Goal: Information Seeking & Learning: Learn about a topic

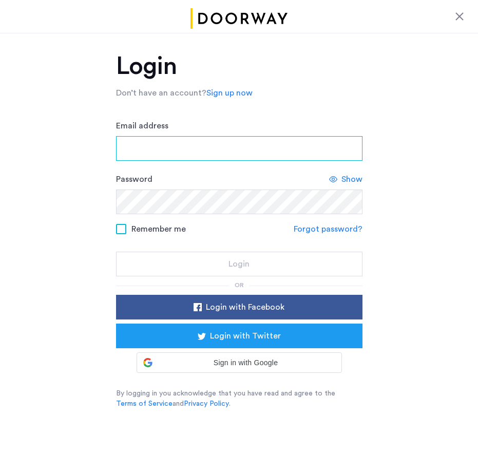
click at [239, 151] on input "Email address" at bounding box center [239, 148] width 246 height 25
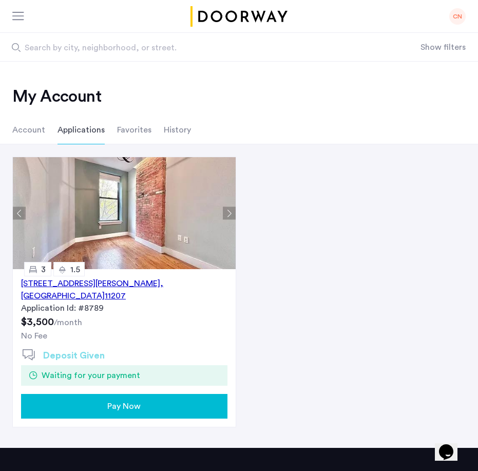
click at [103, 285] on div "620 Wilson Avenue, Unit 3L, Brooklyn , NY 11207" at bounding box center [124, 289] width 206 height 25
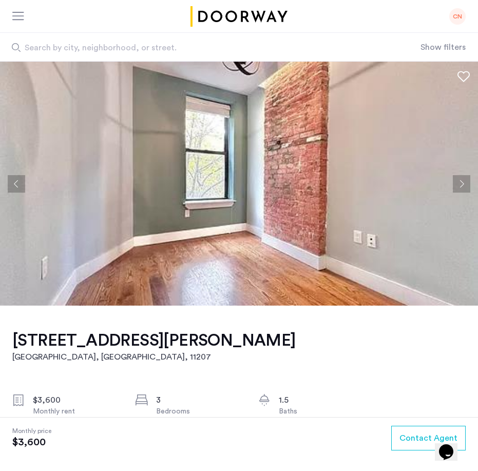
click at [468, 184] on button "Next apartment" at bounding box center [461, 183] width 17 height 17
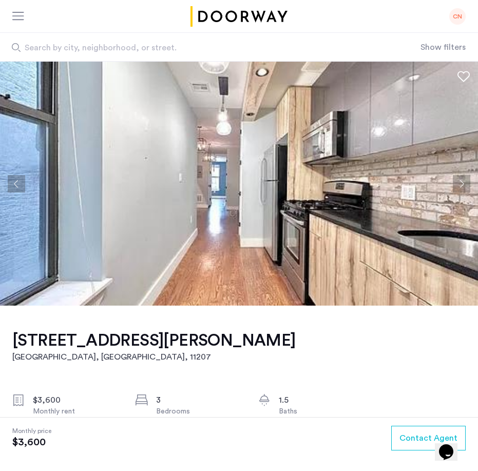
click at [468, 184] on button "Next apartment" at bounding box center [461, 183] width 17 height 17
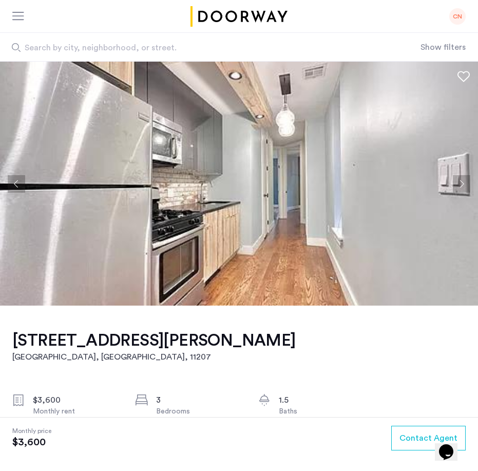
click at [468, 184] on button "Next apartment" at bounding box center [461, 183] width 17 height 17
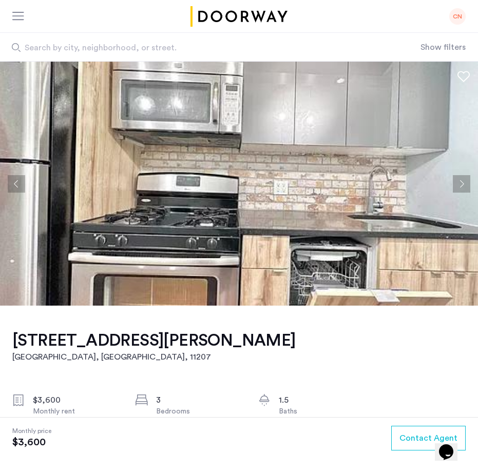
click at [468, 184] on button "Next apartment" at bounding box center [461, 183] width 17 height 17
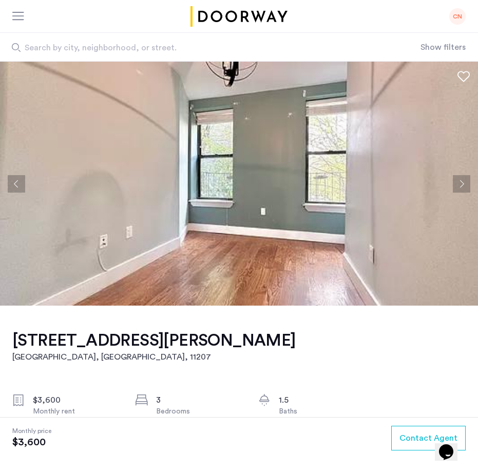
click at [468, 184] on button "Next apartment" at bounding box center [461, 183] width 17 height 17
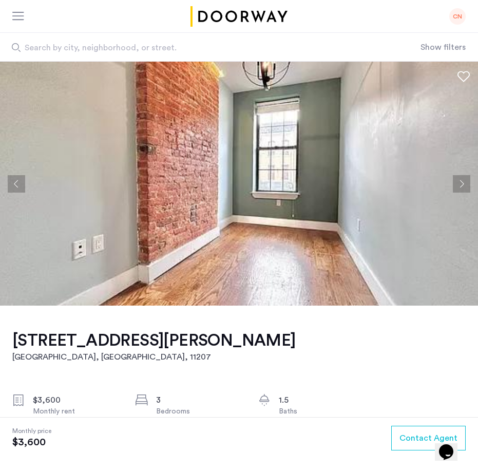
click at [468, 185] on button "Next apartment" at bounding box center [461, 183] width 17 height 17
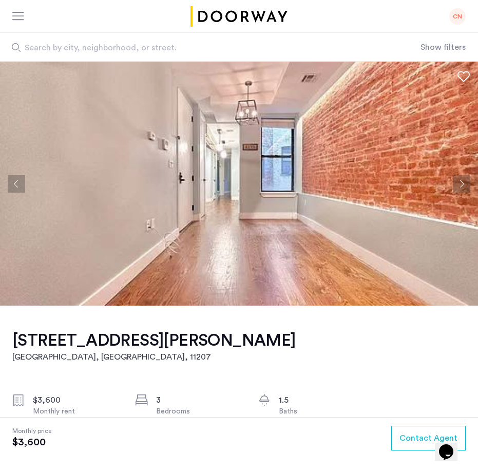
click at [468, 185] on button "Next apartment" at bounding box center [461, 183] width 17 height 17
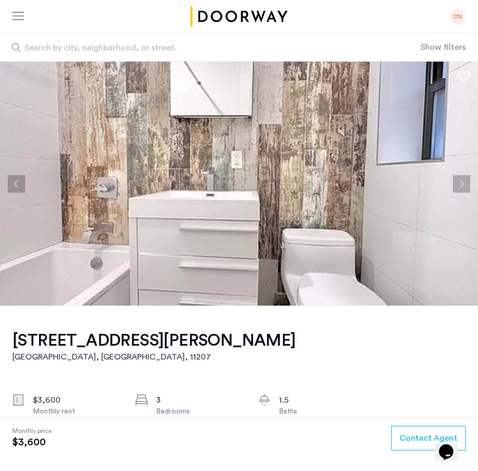
click at [16, 187] on button "Previous apartment" at bounding box center [16, 183] width 17 height 17
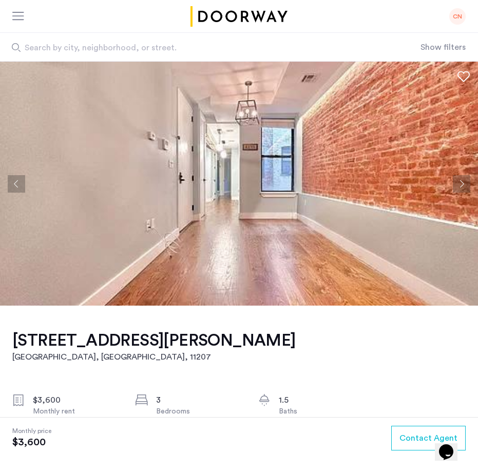
click at [461, 184] on button "Next apartment" at bounding box center [461, 183] width 17 height 17
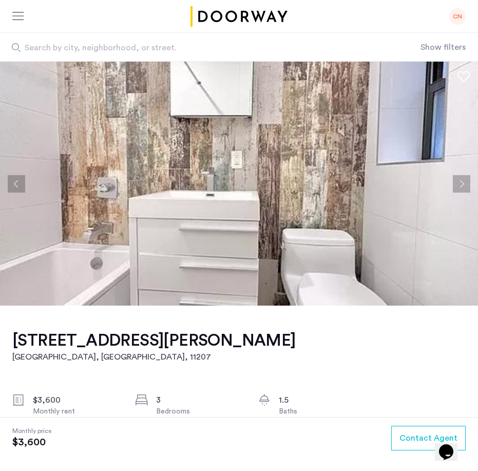
click at [461, 184] on button "Next apartment" at bounding box center [461, 183] width 17 height 17
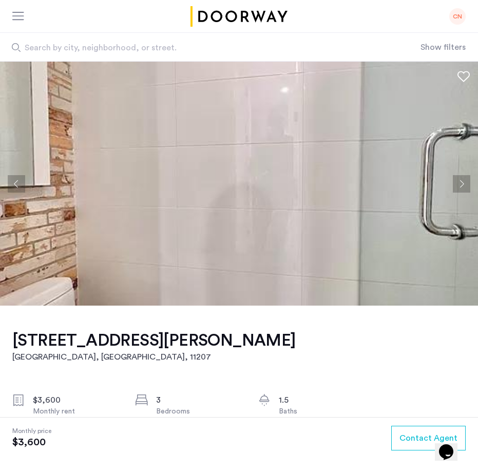
click at [16, 187] on button "Previous apartment" at bounding box center [16, 183] width 17 height 17
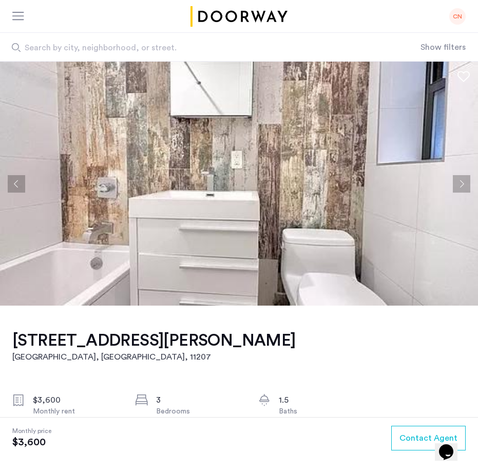
click at [456, 183] on button "Next apartment" at bounding box center [461, 183] width 17 height 17
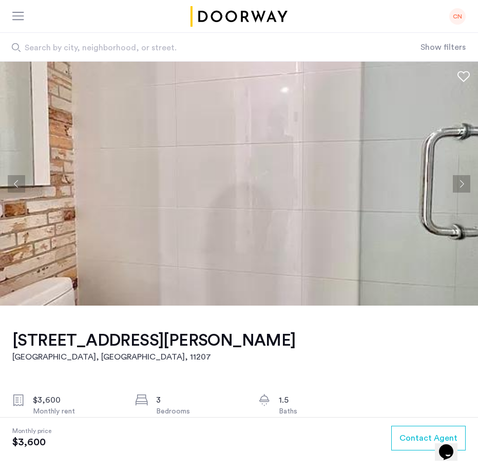
click at [456, 183] on button "Next apartment" at bounding box center [461, 183] width 17 height 17
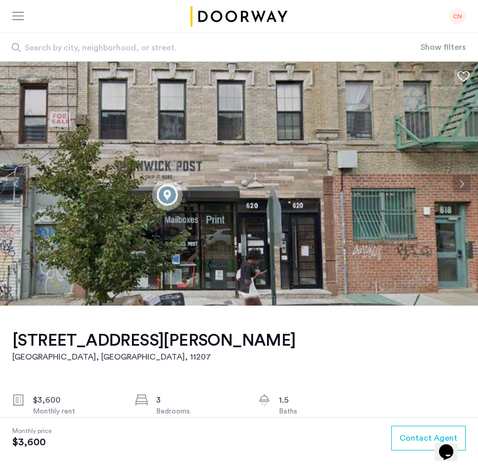
click at [456, 183] on button "Next apartment" at bounding box center [461, 183] width 17 height 17
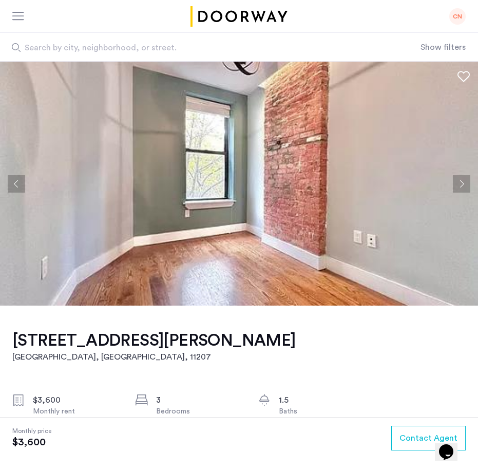
click at [9, 180] on button "Previous apartment" at bounding box center [16, 183] width 17 height 17
